Goal: Task Accomplishment & Management: Manage account settings

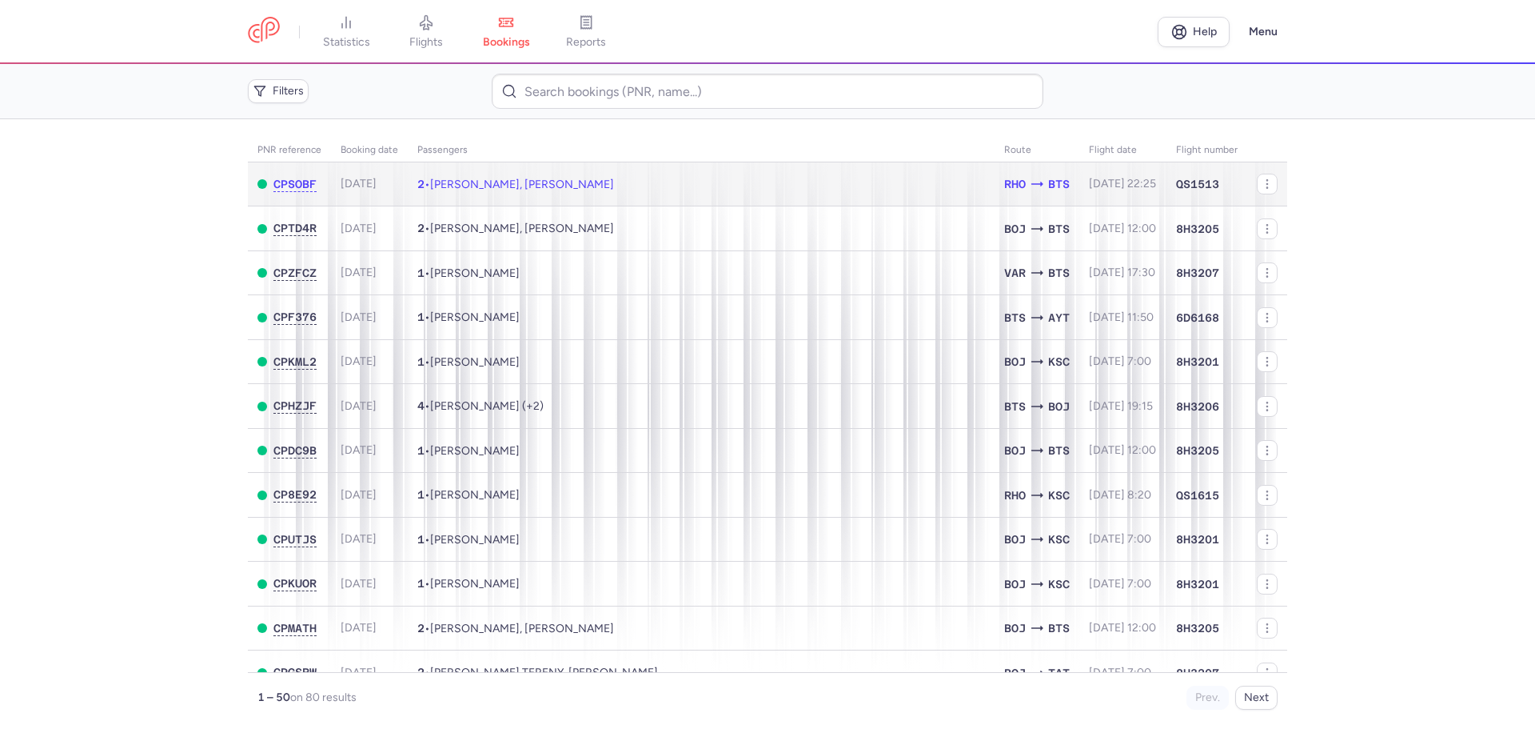
click at [377, 188] on span "[DATE]" at bounding box center [359, 184] width 36 height 14
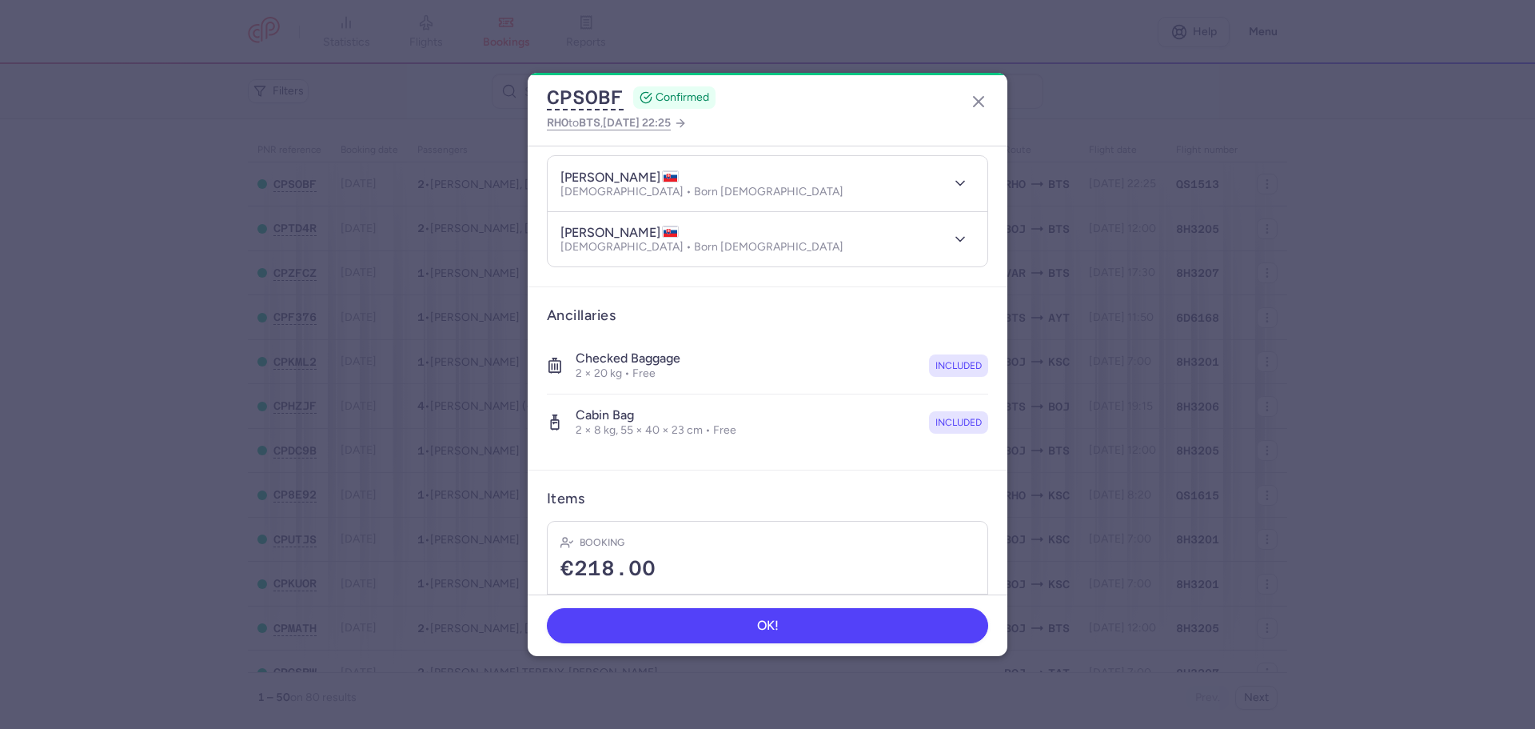
scroll to position [259, 0]
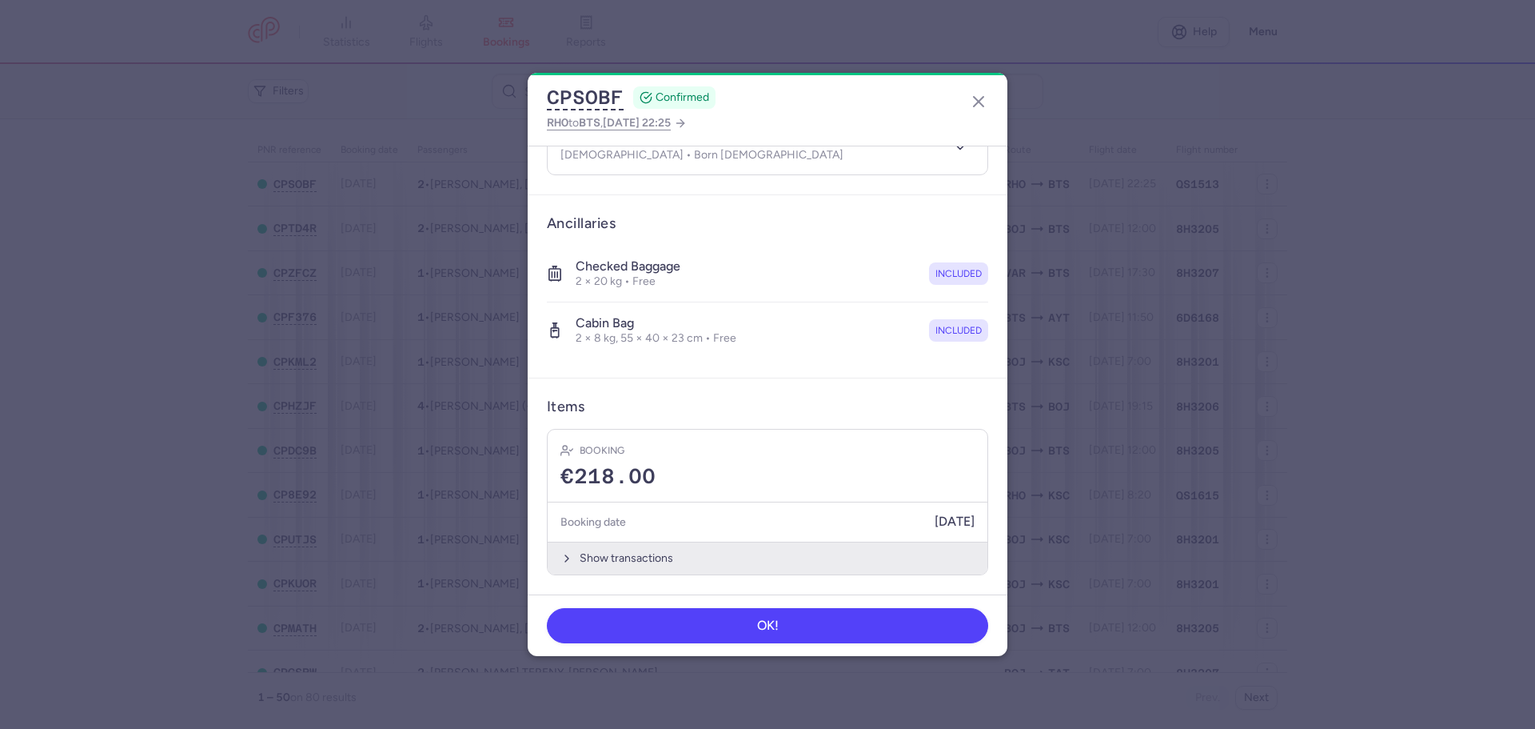
click at [629, 552] on button "Show transactions" at bounding box center [768, 557] width 440 height 33
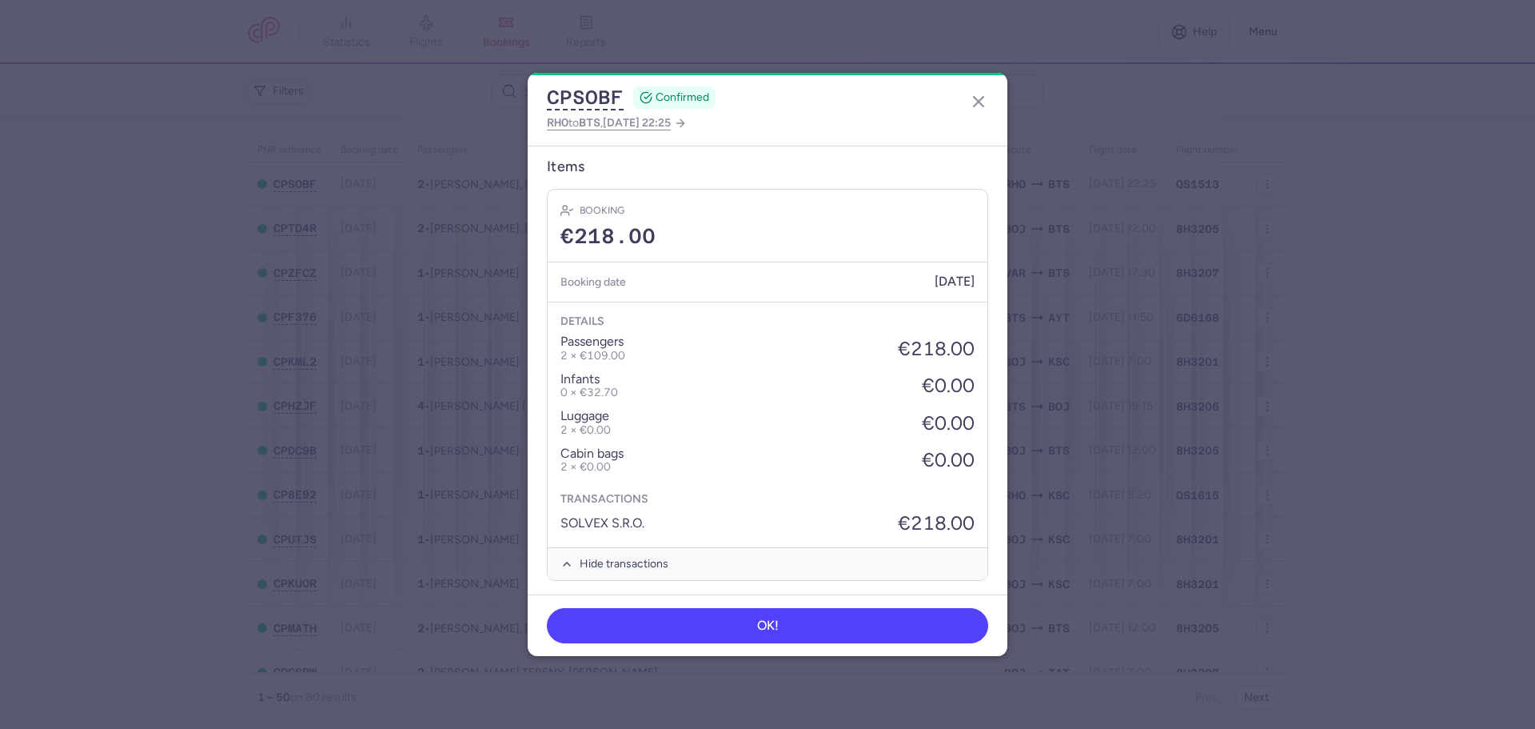
scroll to position [505, 0]
click at [979, 101] on line "button" at bounding box center [979, 102] width 10 height 10
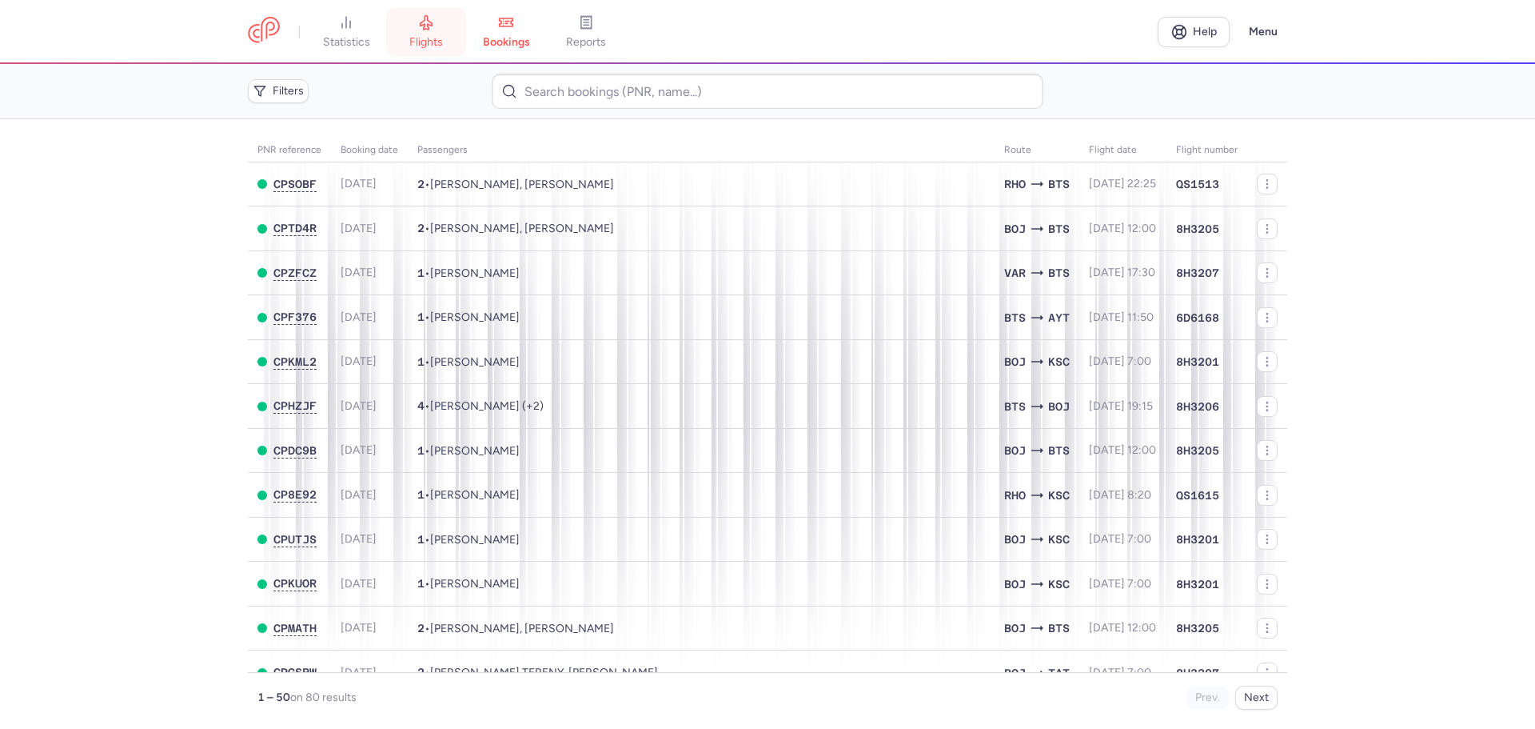
click at [452, 50] on link "flights" at bounding box center [426, 31] width 80 height 35
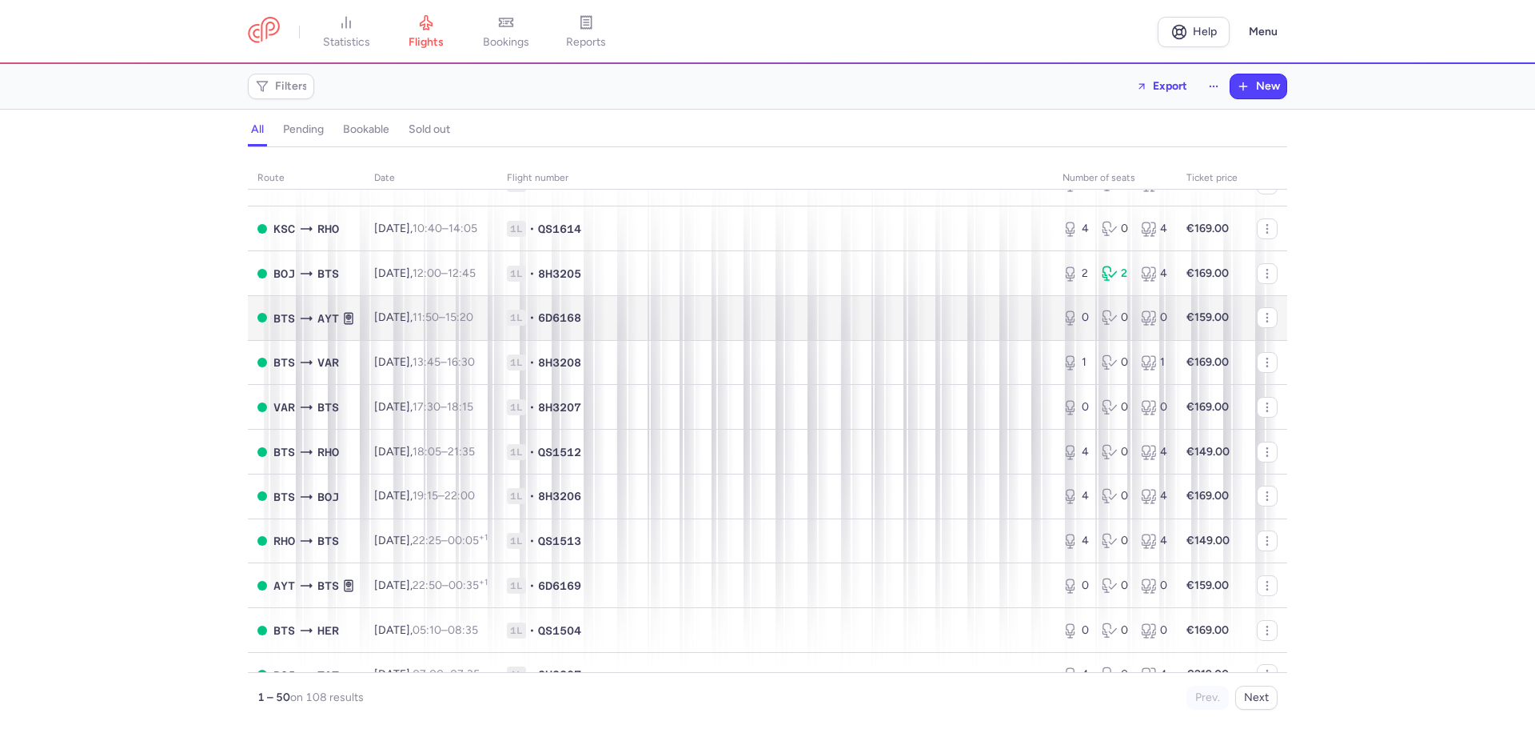
scroll to position [160, 0]
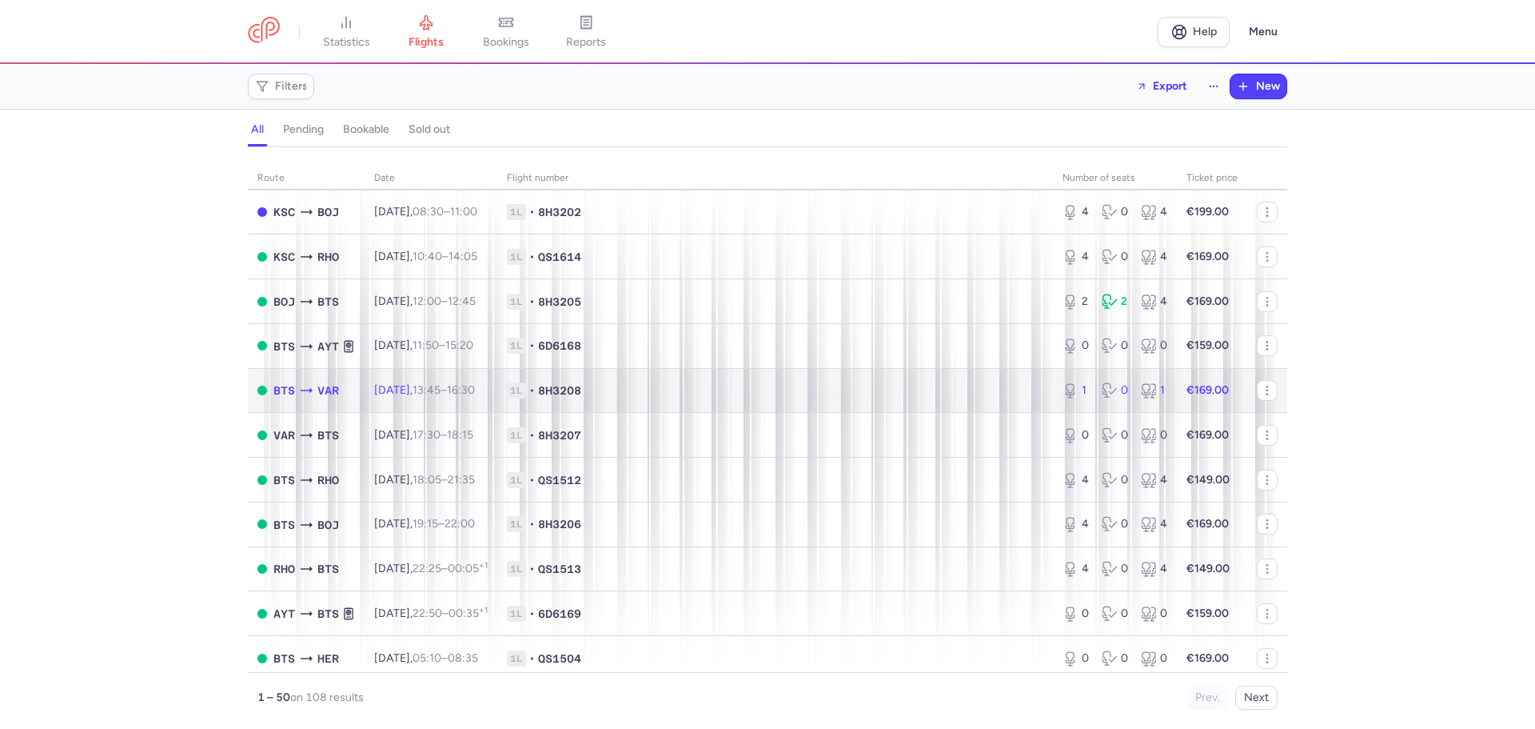
click at [469, 387] on span "13:45 – 16:30 +0" at bounding box center [444, 390] width 62 height 14
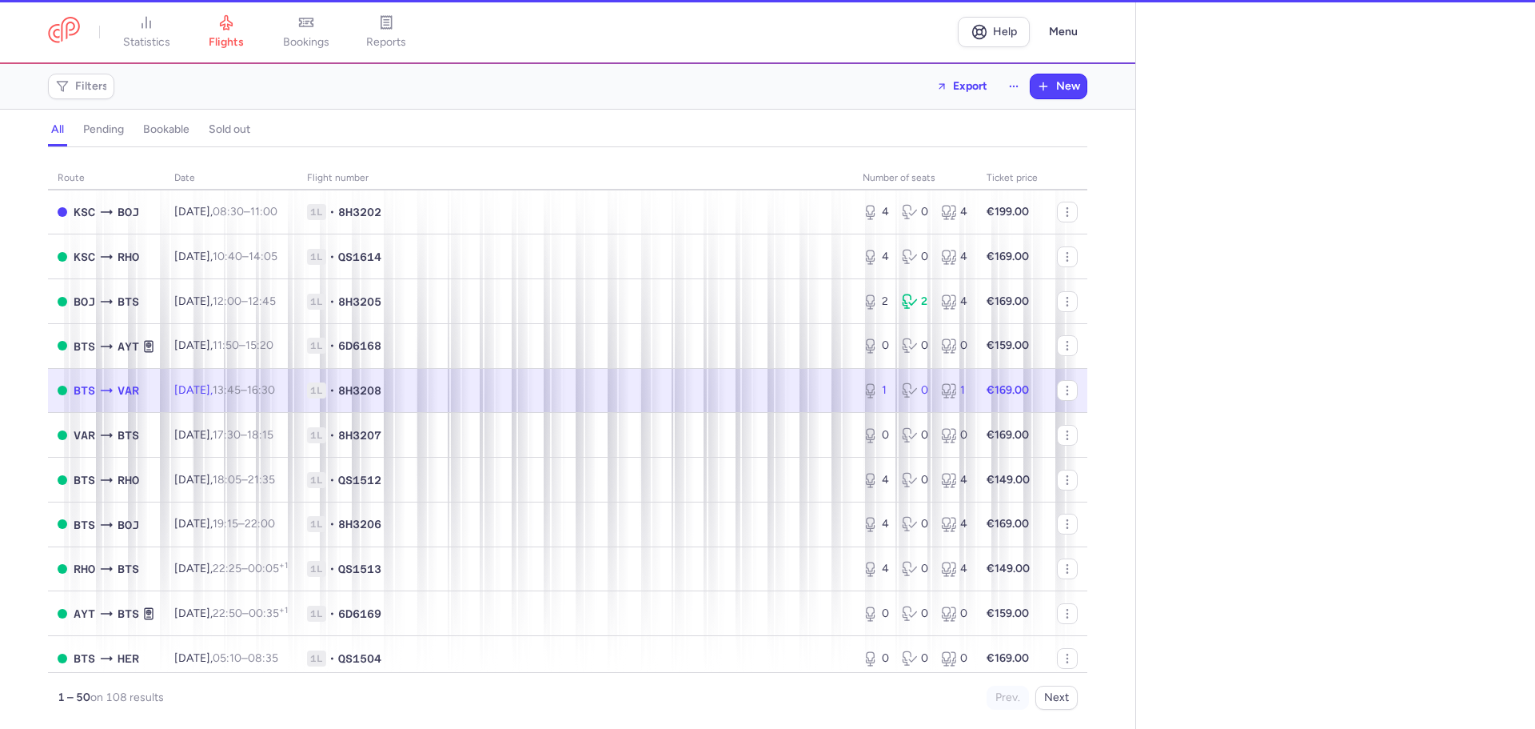
select select "days"
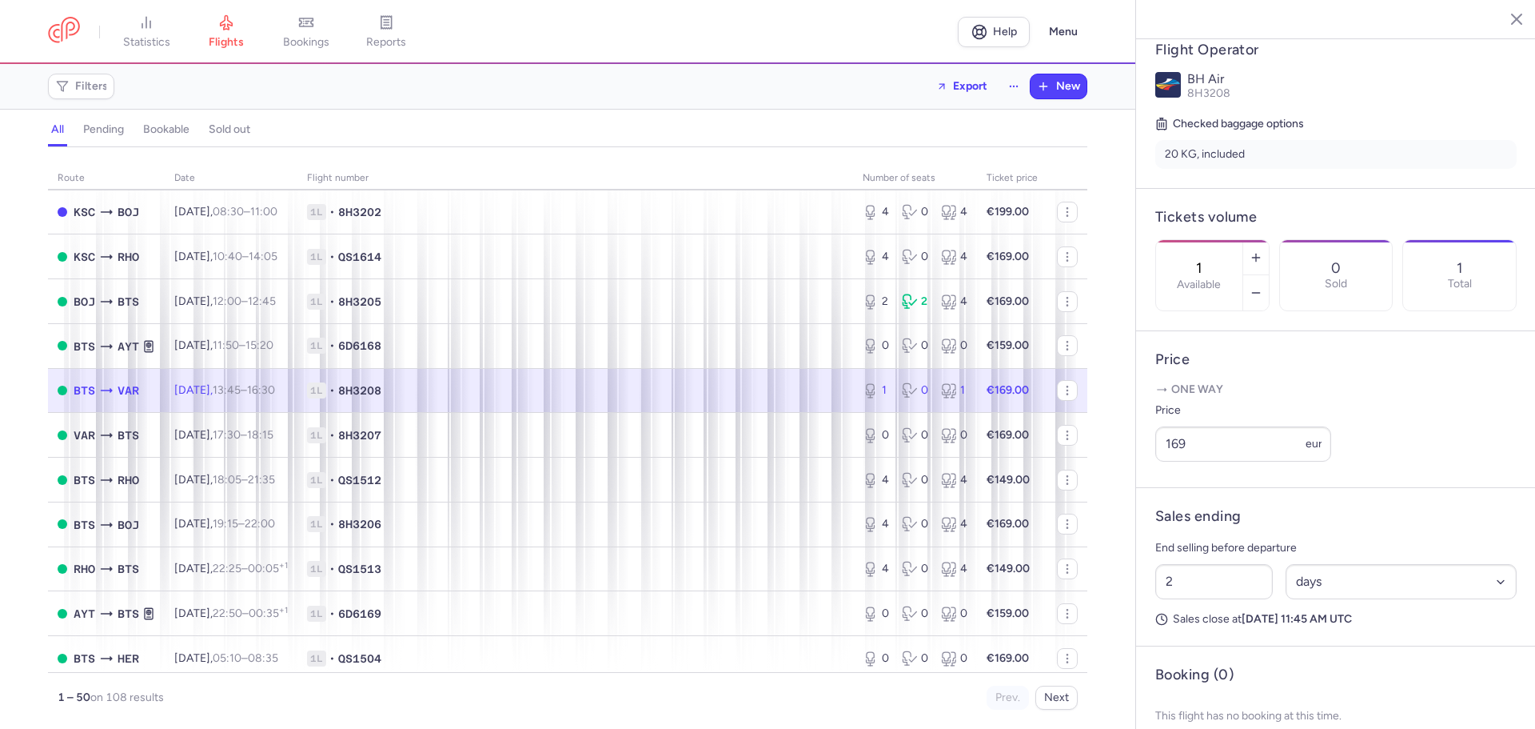
scroll to position [320, 0]
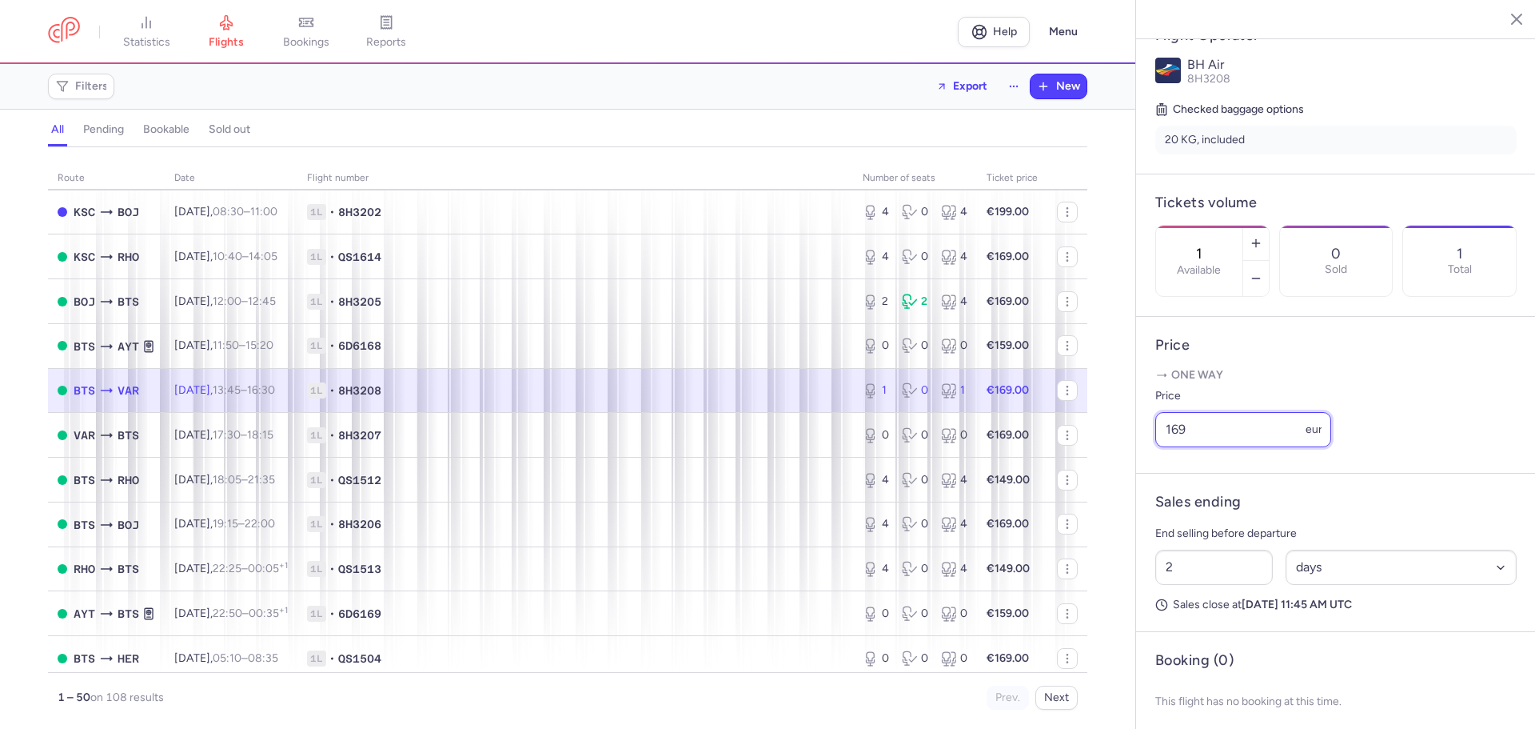
click at [1192, 447] on input "169" at bounding box center [1244, 429] width 176 height 35
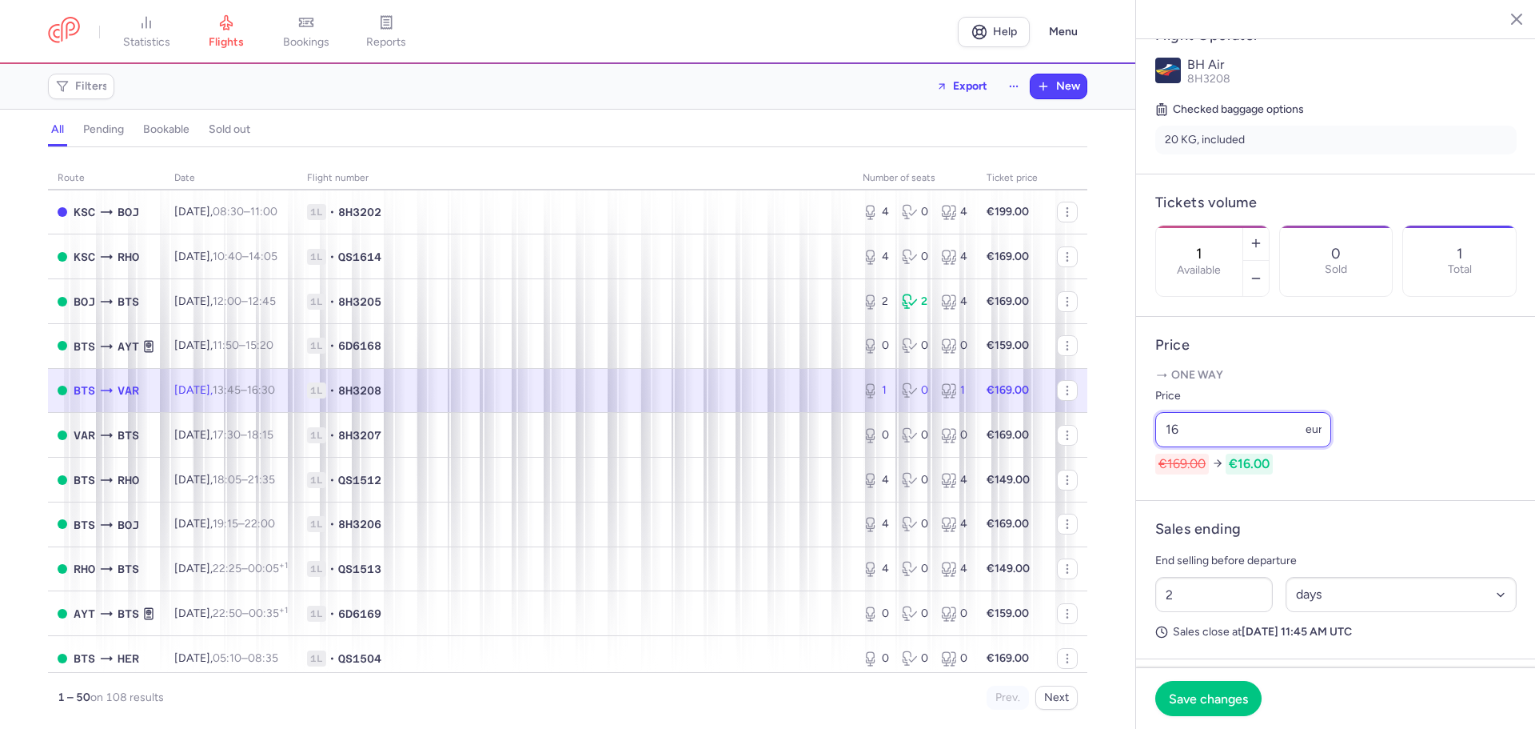
type input "1"
type input "99"
click at [1248, 715] on footer "Save changes" at bounding box center [1336, 698] width 400 height 62
click at [1192, 691] on span "Save changes" at bounding box center [1208, 697] width 79 height 14
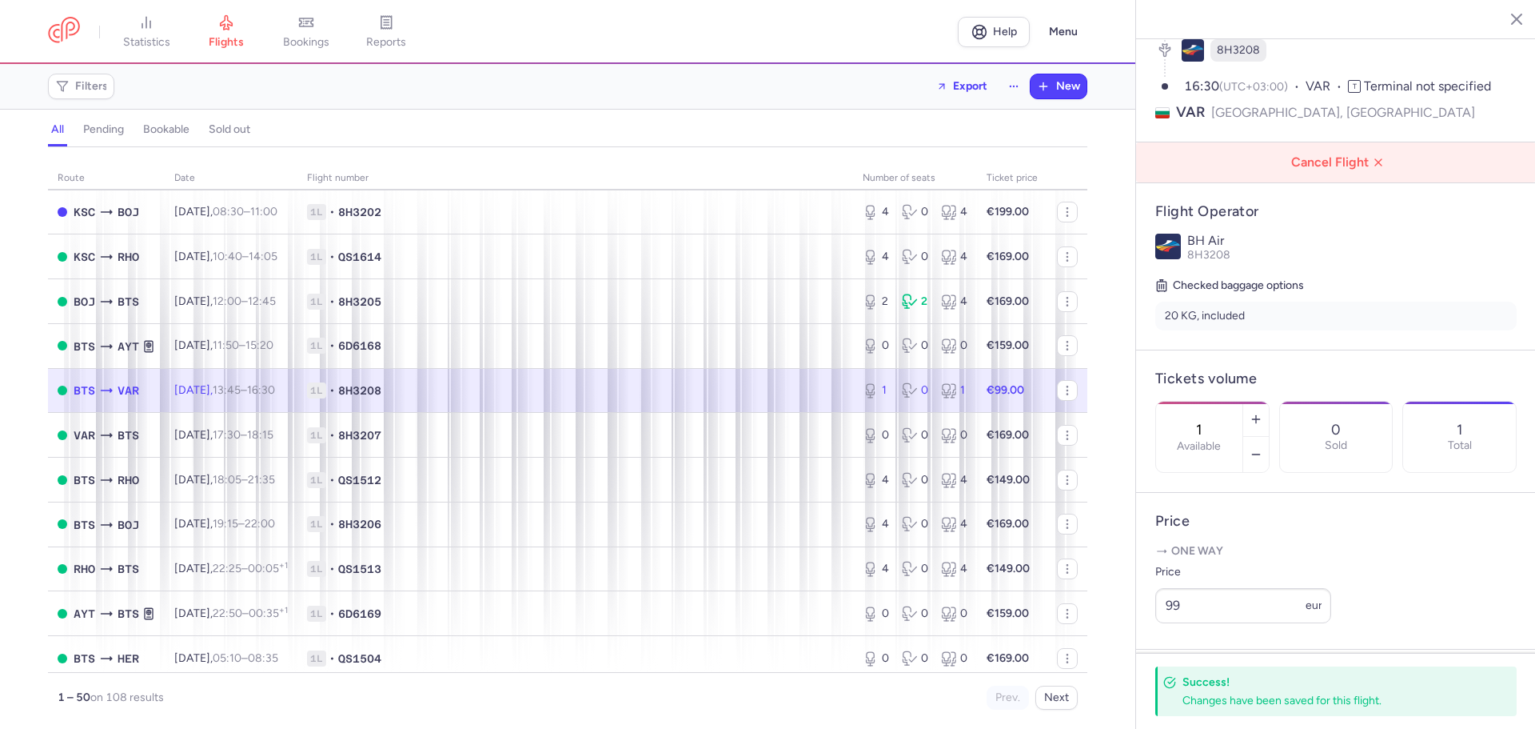
scroll to position [0, 0]
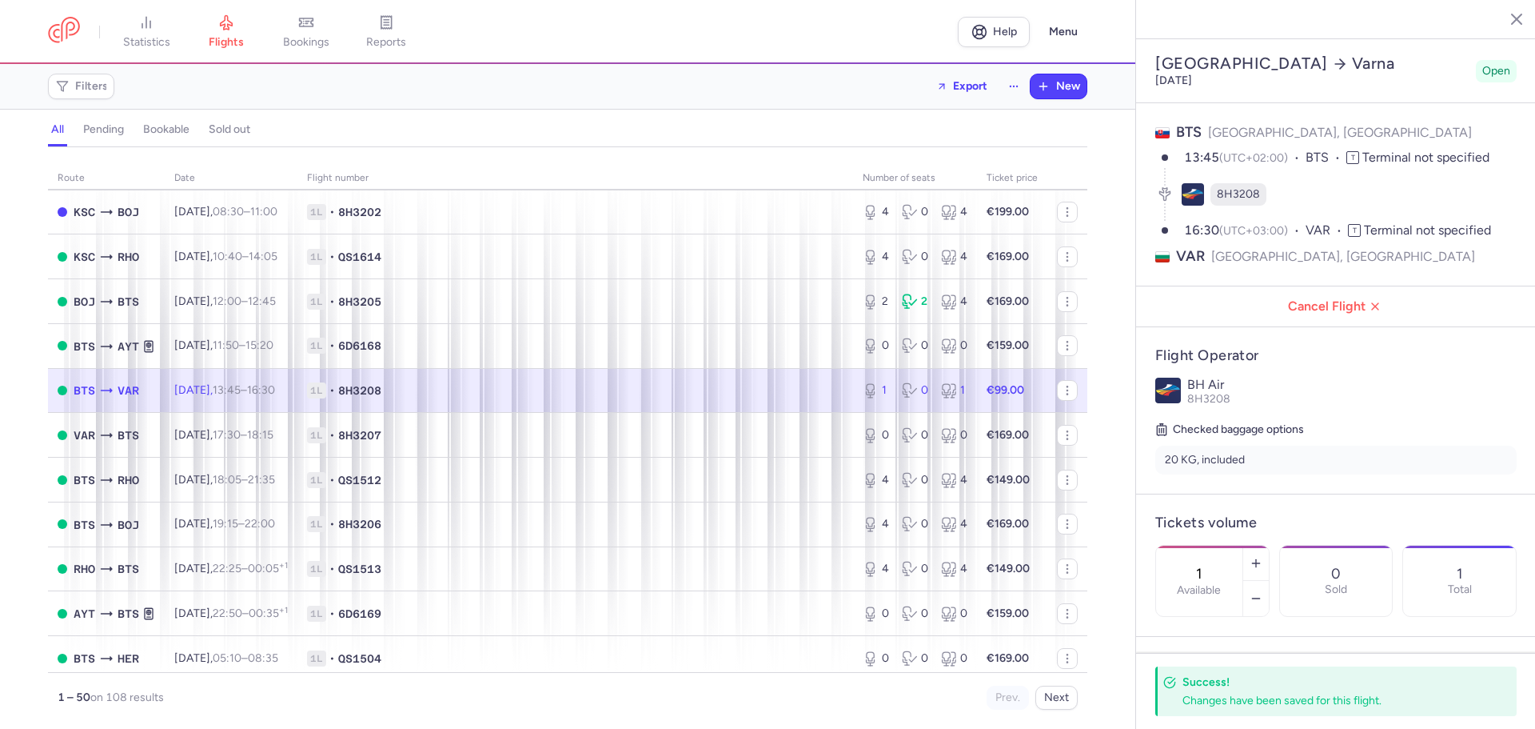
click at [1512, 10] on icon "button" at bounding box center [1505, 18] width 16 height 16
